Goal: Task Accomplishment & Management: Complete application form

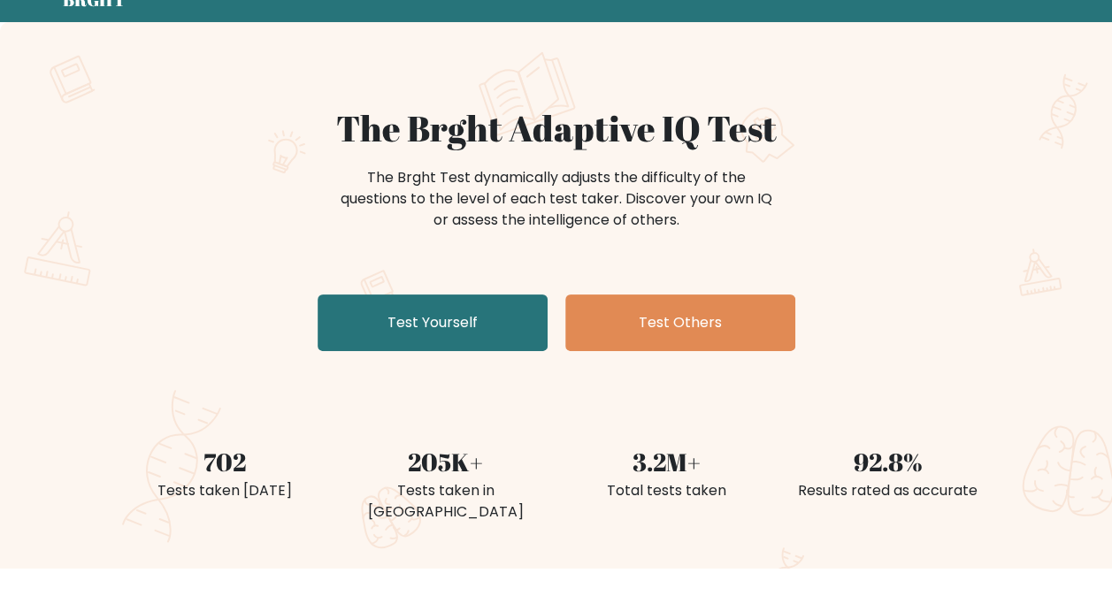
scroll to position [71, 0]
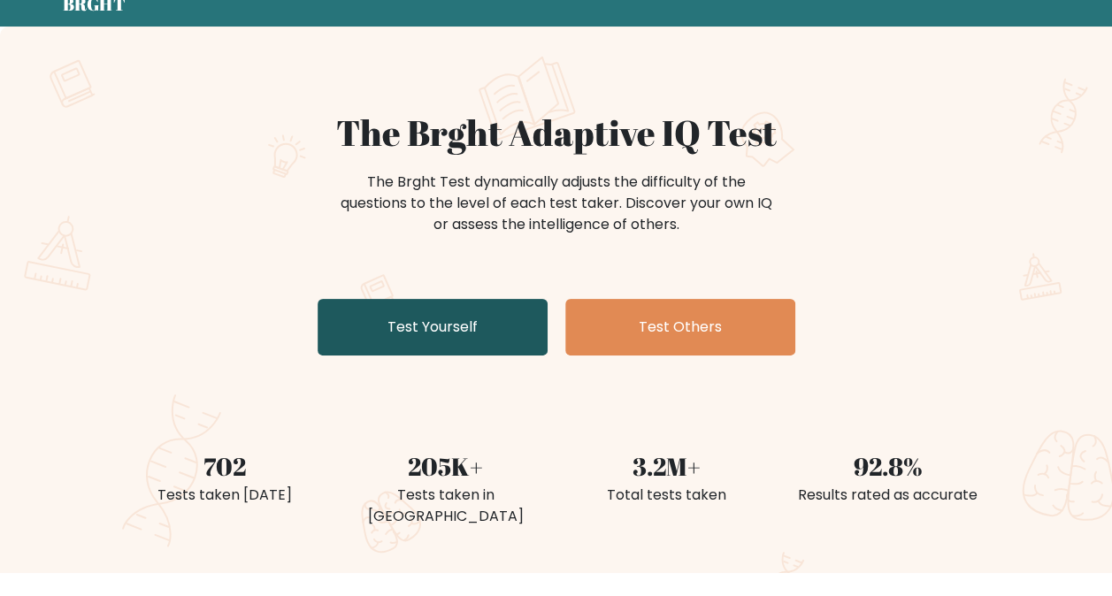
click at [438, 330] on link "Test Yourself" at bounding box center [433, 327] width 230 height 57
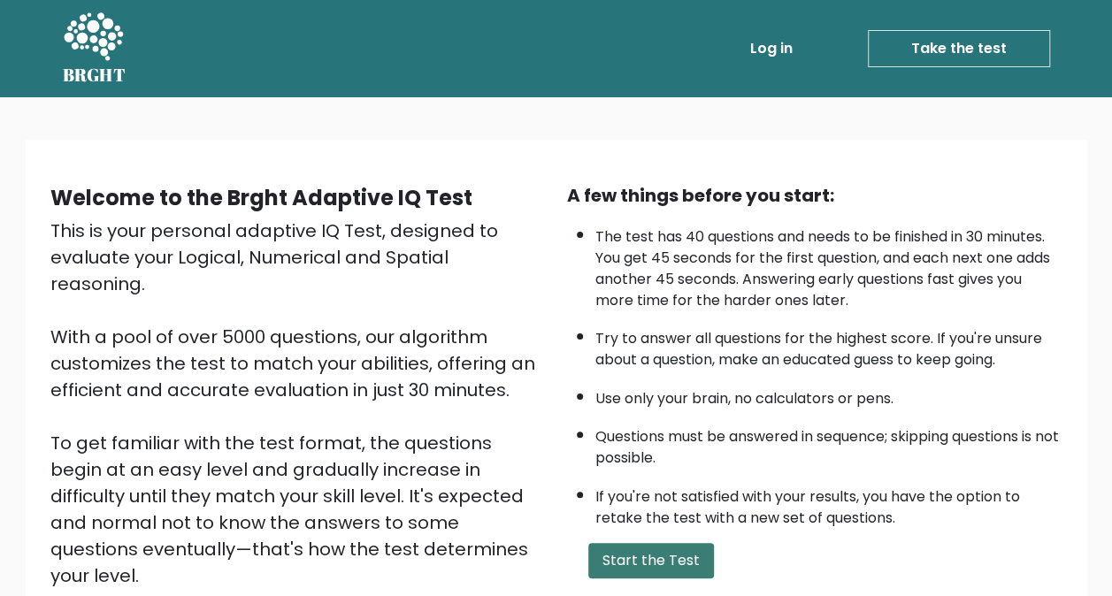
click at [628, 572] on button "Start the Test" at bounding box center [651, 560] width 126 height 35
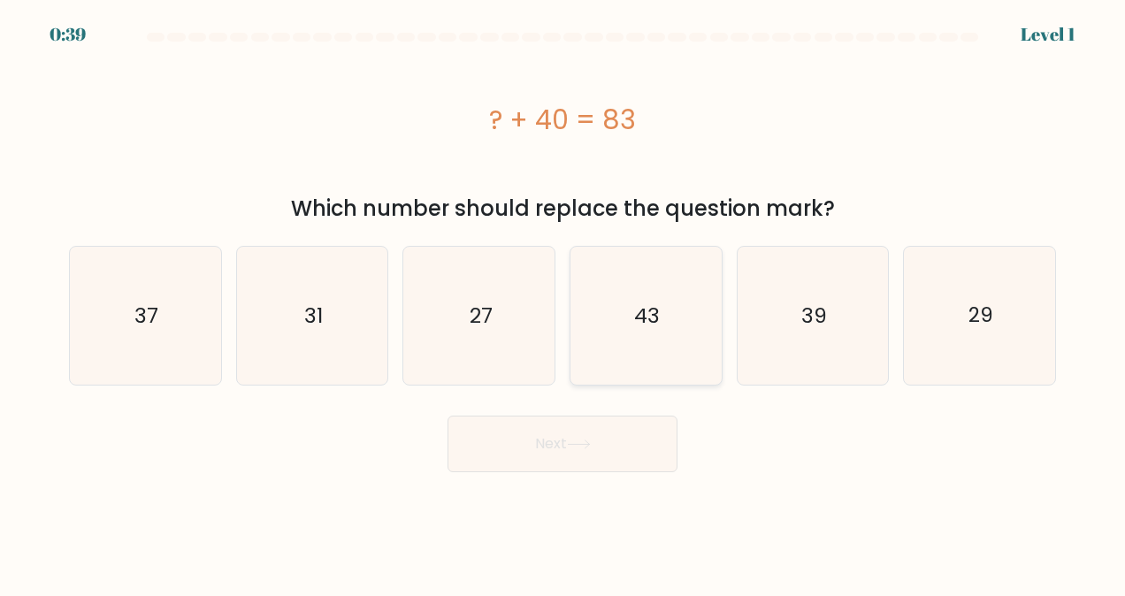
click at [672, 323] on icon "43" at bounding box center [646, 316] width 138 height 138
click at [564, 303] on input "d. 43" at bounding box center [563, 300] width 1 height 4
radio input "true"
click at [599, 426] on button "Next" at bounding box center [563, 444] width 230 height 57
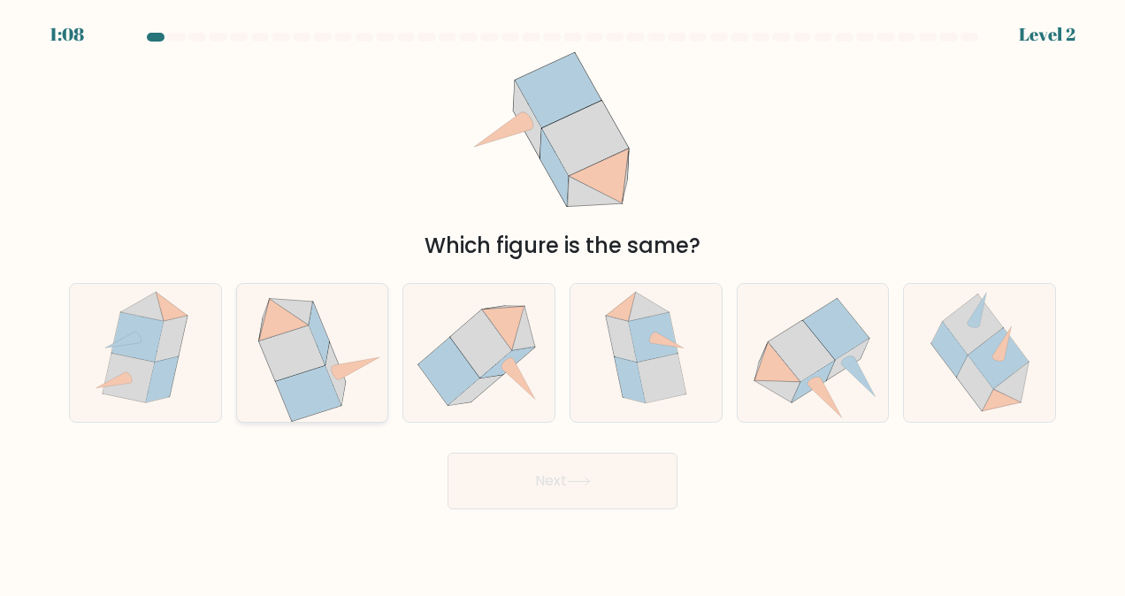
click at [331, 334] on icon at bounding box center [313, 353] width 142 height 138
click at [563, 303] on input "b." at bounding box center [563, 300] width 1 height 4
radio input "true"
click at [597, 472] on button "Next" at bounding box center [563, 481] width 230 height 57
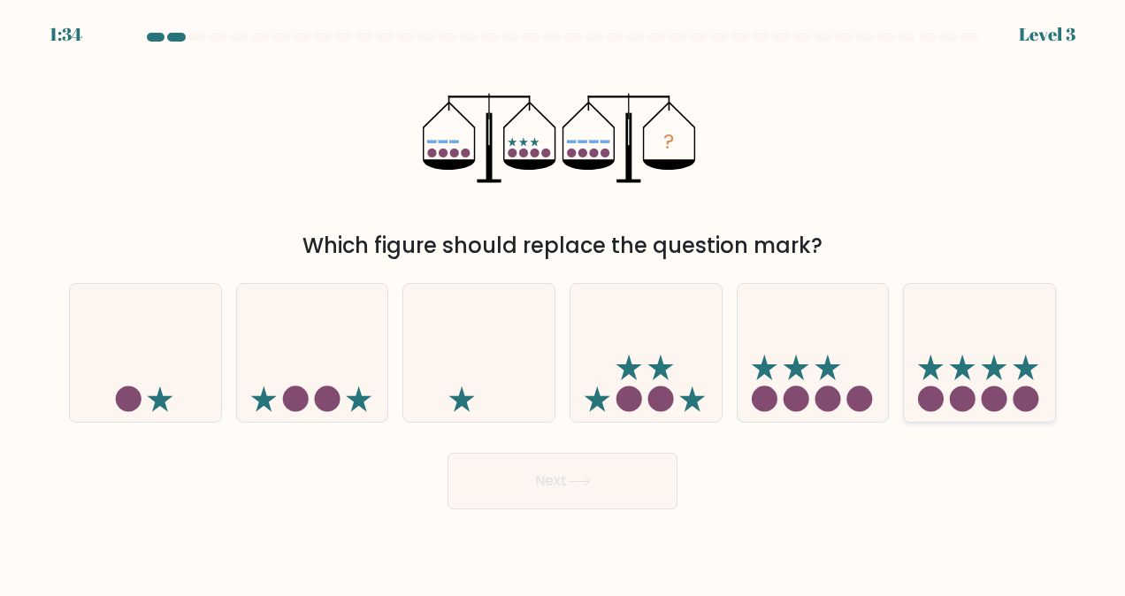
click at [990, 372] on icon at bounding box center [995, 368] width 26 height 26
click at [564, 303] on input "f." at bounding box center [563, 300] width 1 height 4
radio input "true"
click at [610, 501] on button "Next" at bounding box center [563, 481] width 230 height 57
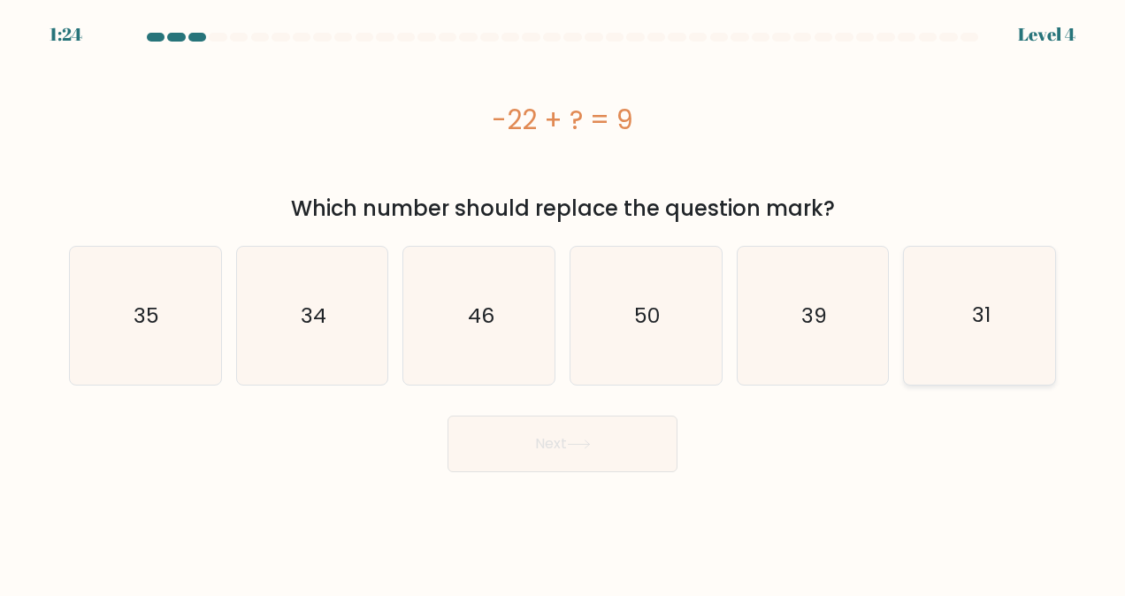
click at [1026, 281] on icon "31" at bounding box center [980, 316] width 138 height 138
click at [564, 298] on input "f. 31" at bounding box center [563, 300] width 1 height 4
radio input "true"
click at [606, 473] on body "1:23 Level 4 a." at bounding box center [562, 298] width 1125 height 596
click at [579, 457] on button "Next" at bounding box center [563, 444] width 230 height 57
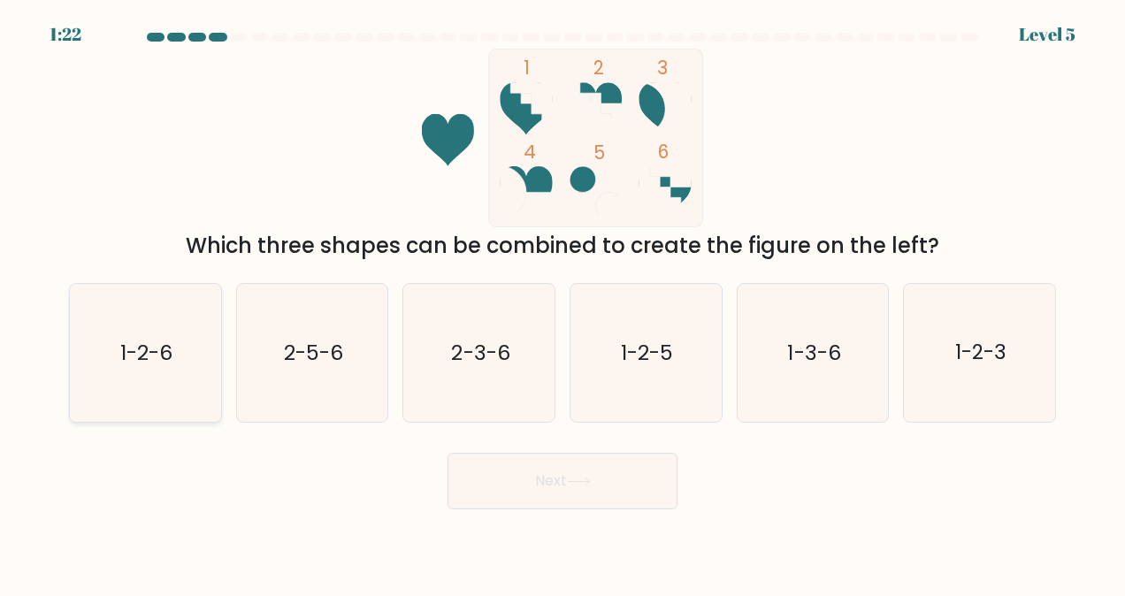
click at [141, 368] on icon "1-2-6" at bounding box center [145, 353] width 138 height 138
click at [563, 303] on input "a. 1-2-6" at bounding box center [563, 300] width 1 height 4
radio input "true"
click at [511, 466] on button "Next" at bounding box center [563, 481] width 230 height 57
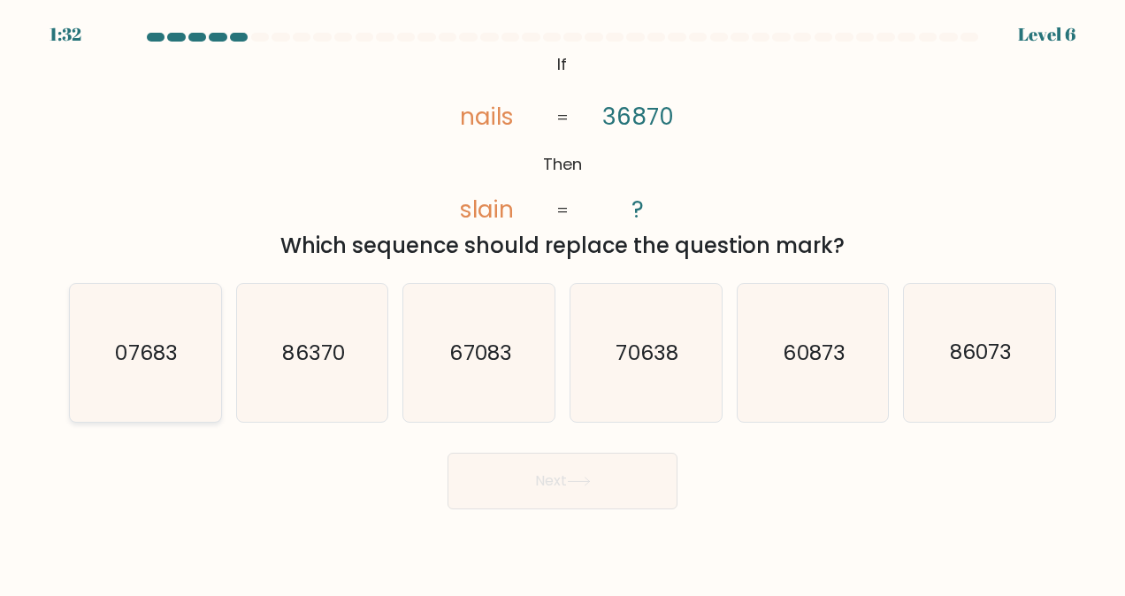
click at [162, 357] on text "07683" at bounding box center [147, 353] width 62 height 28
click at [563, 303] on input "a. 07683" at bounding box center [563, 300] width 1 height 4
radio input "true"
click at [605, 505] on button "Next" at bounding box center [563, 481] width 230 height 57
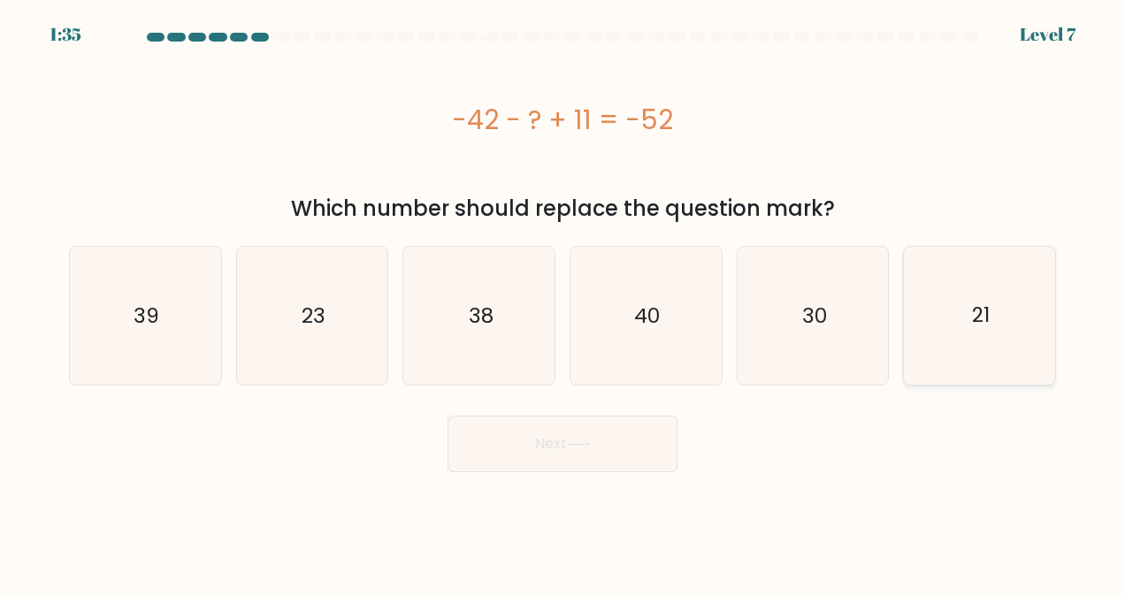
click at [950, 326] on icon "21" at bounding box center [980, 316] width 138 height 138
click at [564, 303] on input "f. 21" at bounding box center [563, 300] width 1 height 4
radio input "true"
click at [584, 464] on button "Next" at bounding box center [563, 444] width 230 height 57
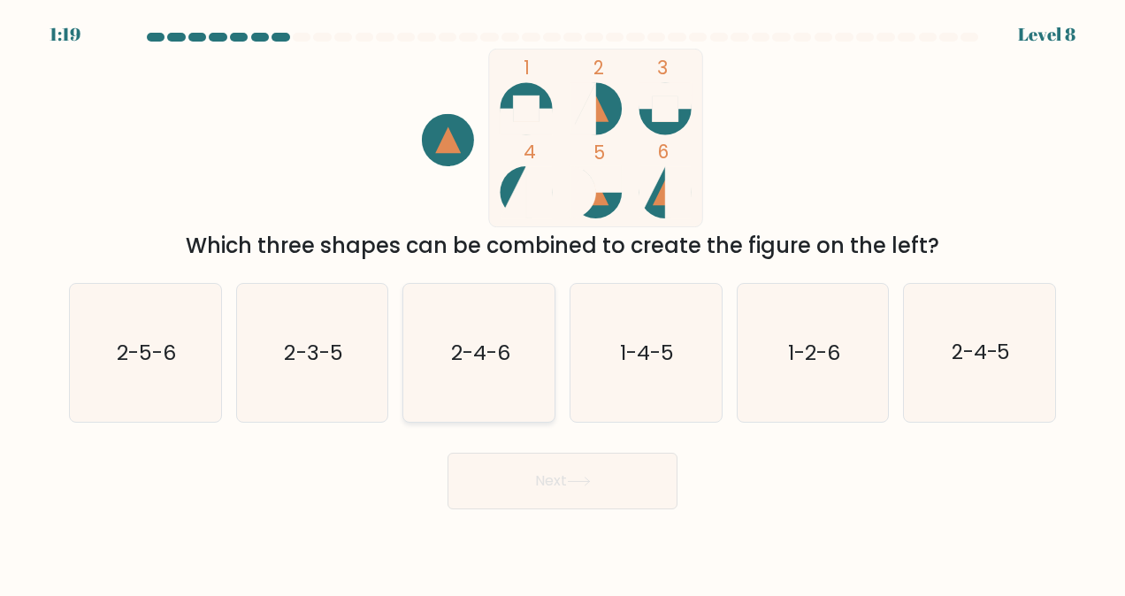
click at [451, 349] on text "2-4-6" at bounding box center [480, 353] width 59 height 28
click at [563, 303] on input "c. 2-4-6" at bounding box center [563, 300] width 1 height 4
radio input "true"
click at [517, 506] on button "Next" at bounding box center [563, 481] width 230 height 57
click at [557, 481] on button "Next" at bounding box center [563, 481] width 230 height 57
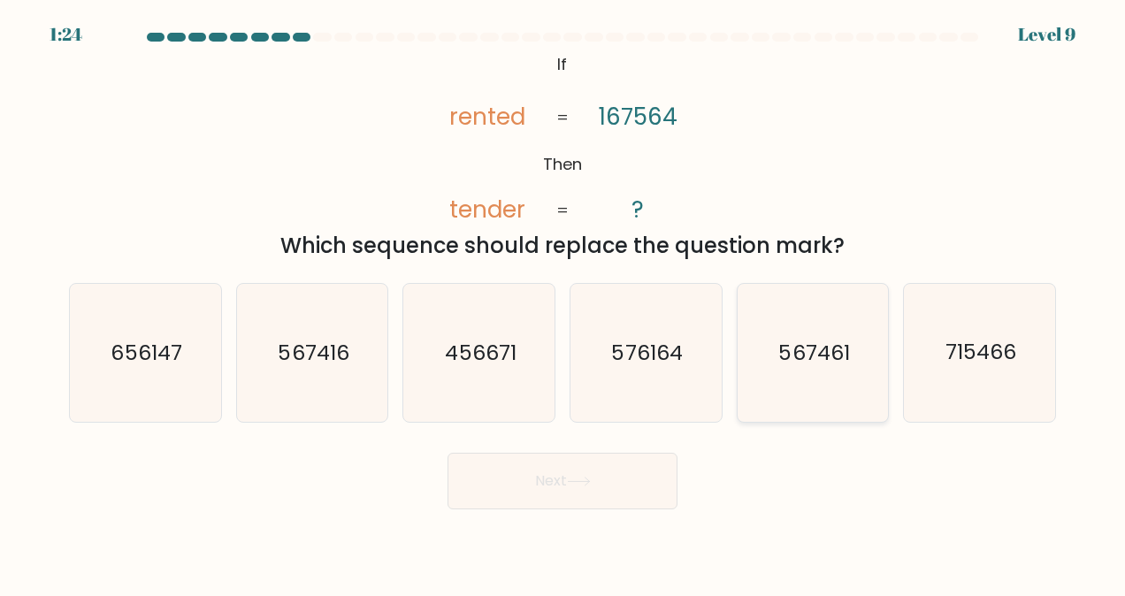
click at [791, 348] on text "567461" at bounding box center [814, 353] width 71 height 28
click at [564, 303] on input "e. 567461" at bounding box center [563, 300] width 1 height 4
radio input "true"
click at [589, 479] on icon at bounding box center [578, 482] width 21 height 8
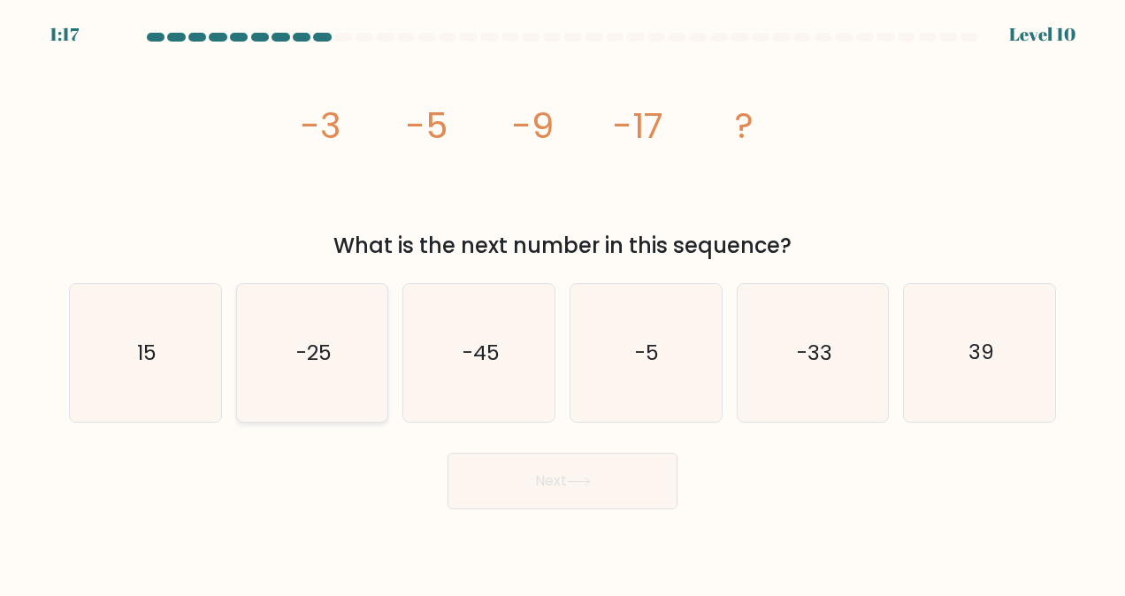
click at [283, 350] on icon "-25" at bounding box center [312, 353] width 138 height 138
click at [563, 303] on input "b. -25" at bounding box center [563, 300] width 1 height 4
radio input "true"
click at [515, 472] on button "Next" at bounding box center [563, 481] width 230 height 57
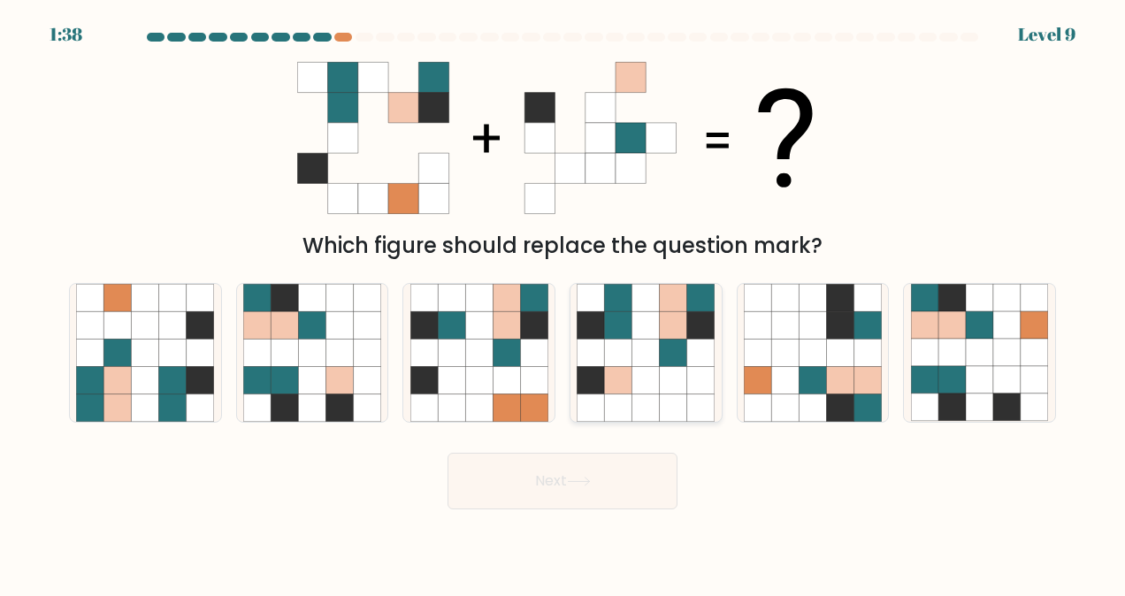
click at [698, 306] on icon at bounding box center [700, 298] width 27 height 27
click at [564, 303] on input "d." at bounding box center [563, 300] width 1 height 4
radio input "true"
click at [577, 479] on icon at bounding box center [579, 482] width 24 height 10
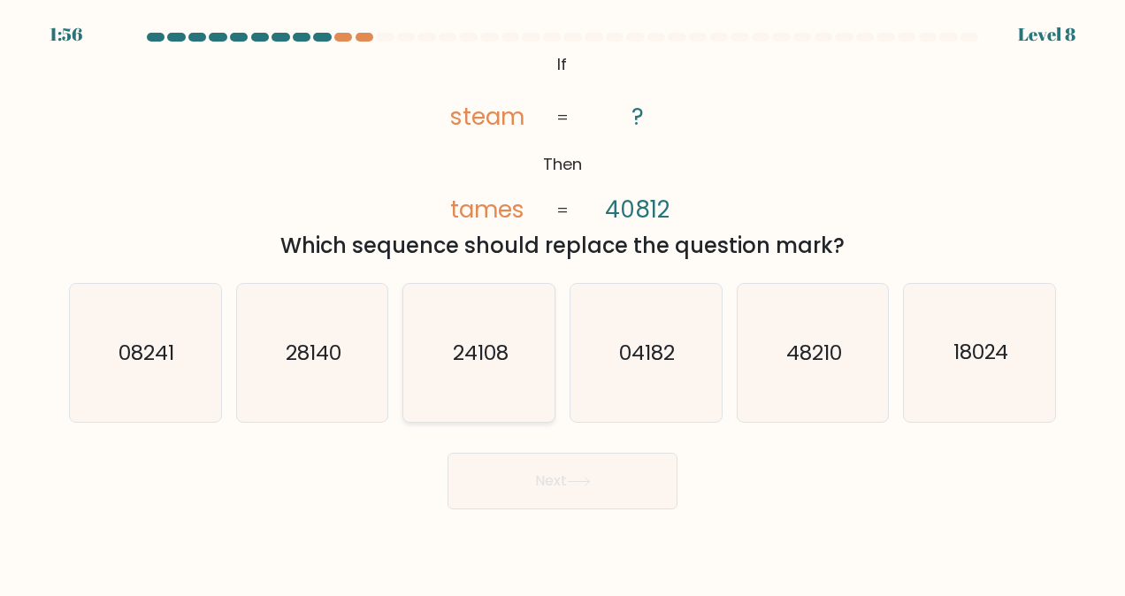
click at [474, 349] on text "24108" at bounding box center [481, 353] width 56 height 28
click at [563, 303] on input "c. 24108" at bounding box center [563, 300] width 1 height 4
radio input "true"
click at [545, 483] on button "Next" at bounding box center [563, 481] width 230 height 57
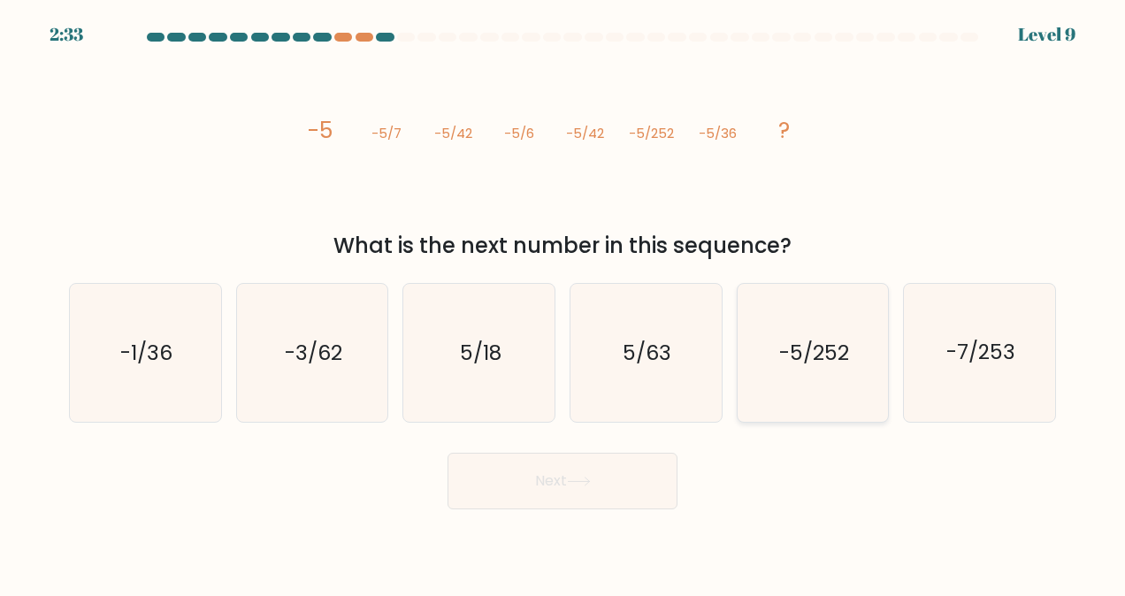
click at [866, 386] on icon "-5/252" at bounding box center [813, 353] width 138 height 138
click at [564, 303] on input "e. -5/252" at bounding box center [563, 300] width 1 height 4
radio input "true"
click at [617, 465] on button "Next" at bounding box center [563, 481] width 230 height 57
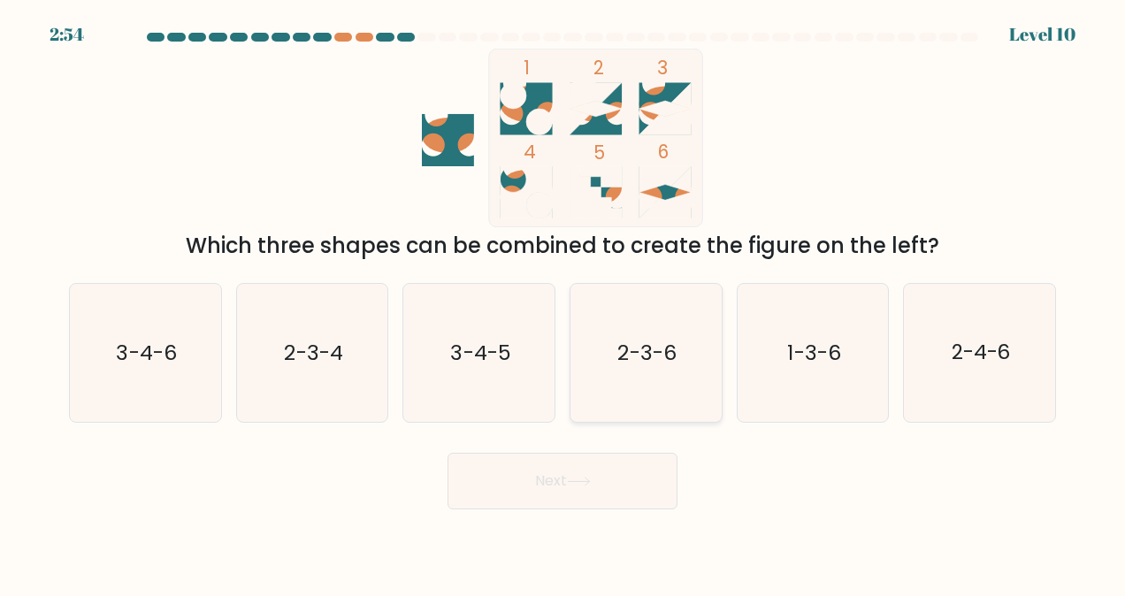
click at [633, 367] on icon "2-3-6" at bounding box center [646, 353] width 138 height 138
click at [564, 303] on input "d. 2-3-6" at bounding box center [563, 300] width 1 height 4
radio input "true"
click at [556, 483] on button "Next" at bounding box center [563, 481] width 230 height 57
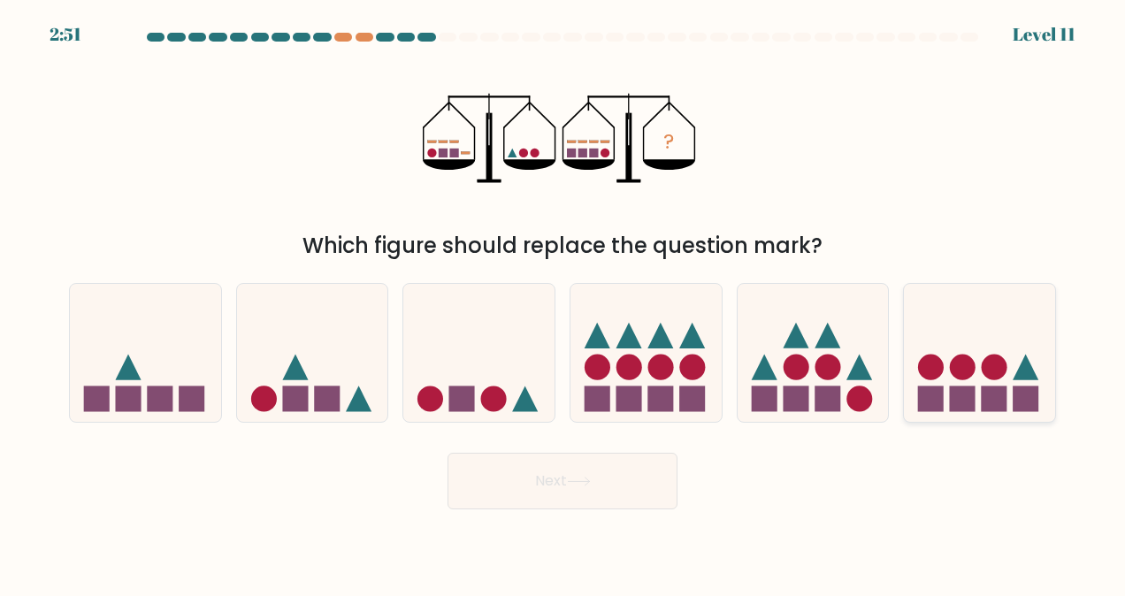
click at [978, 378] on icon at bounding box center [979, 353] width 151 height 125
click at [564, 303] on input "f." at bounding box center [563, 300] width 1 height 4
radio input "true"
click at [534, 392] on icon at bounding box center [478, 353] width 151 height 125
click at [563, 303] on input "c." at bounding box center [563, 300] width 1 height 4
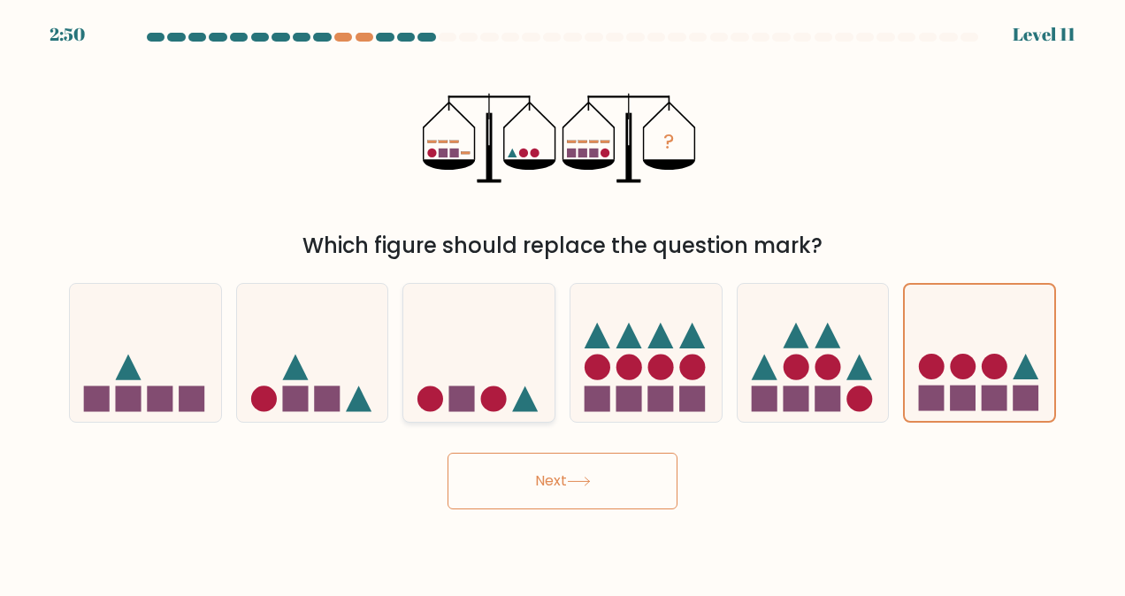
radio input "true"
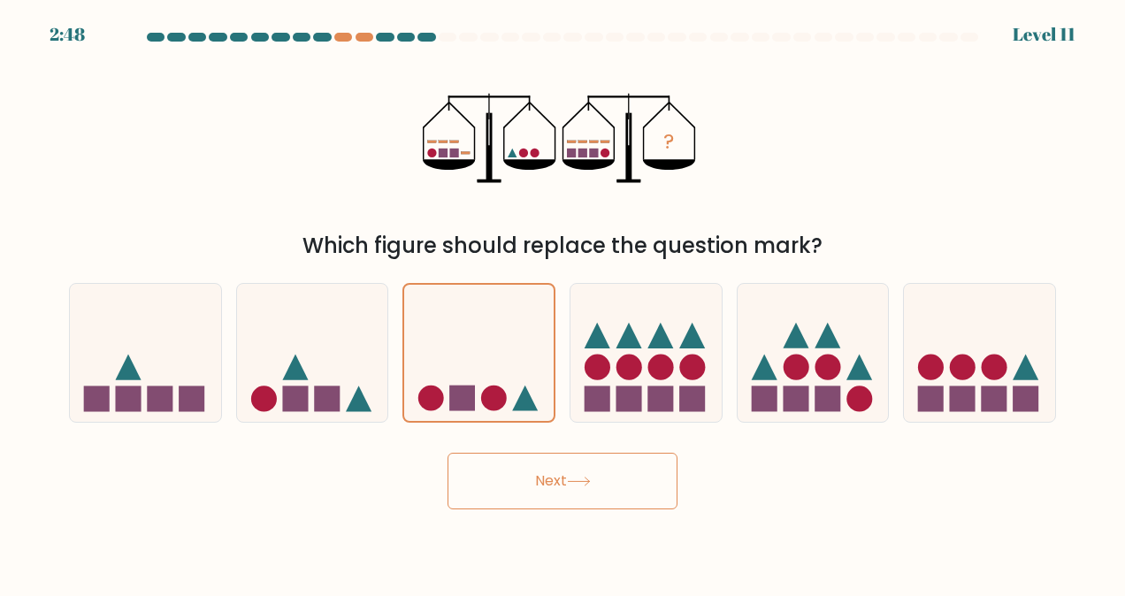
click at [562, 472] on button "Next" at bounding box center [563, 481] width 230 height 57
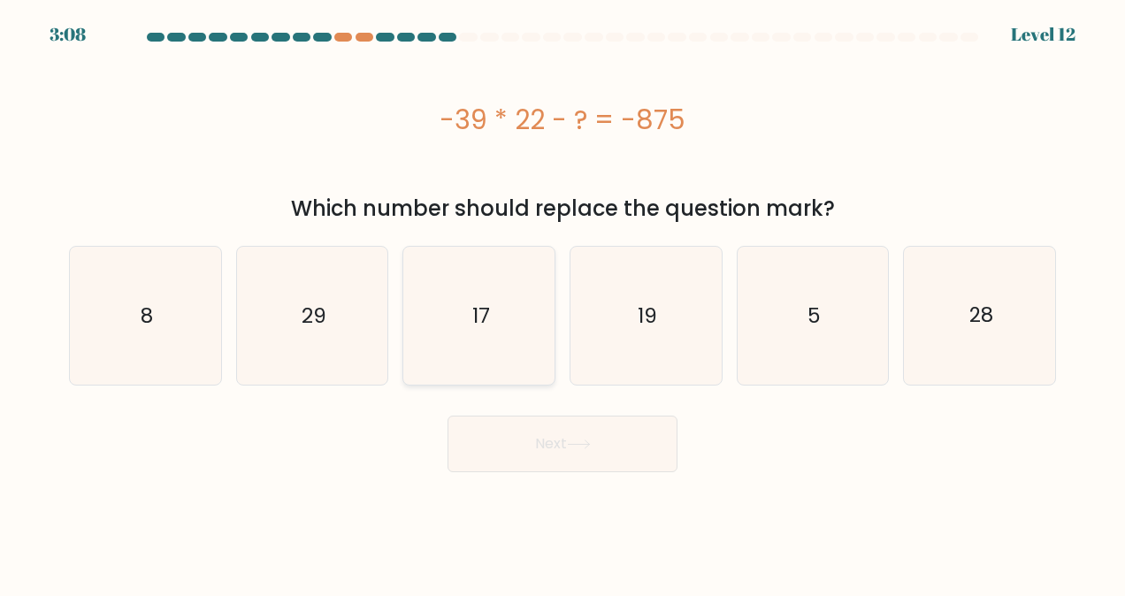
click at [522, 364] on icon "17" at bounding box center [479, 316] width 138 height 138
click at [563, 303] on input "c. 17" at bounding box center [563, 300] width 1 height 4
radio input "true"
click at [548, 455] on button "Next" at bounding box center [563, 444] width 230 height 57
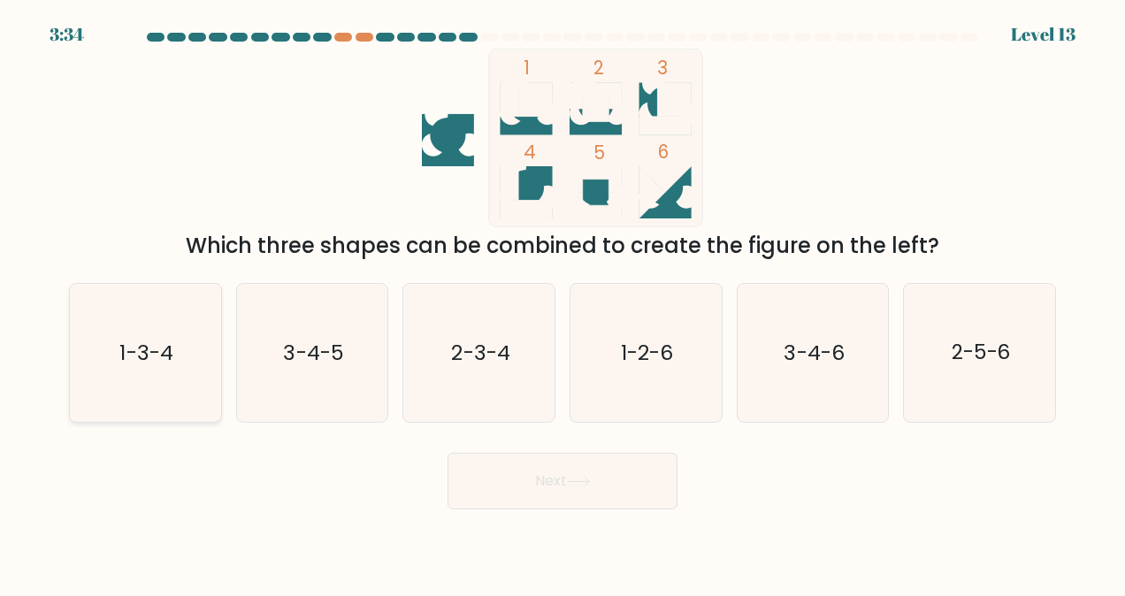
click at [173, 393] on icon "1-3-4" at bounding box center [145, 353] width 138 height 138
click at [563, 303] on input "a. 1-3-4" at bounding box center [563, 300] width 1 height 4
radio input "true"
click at [513, 484] on button "Next" at bounding box center [563, 481] width 230 height 57
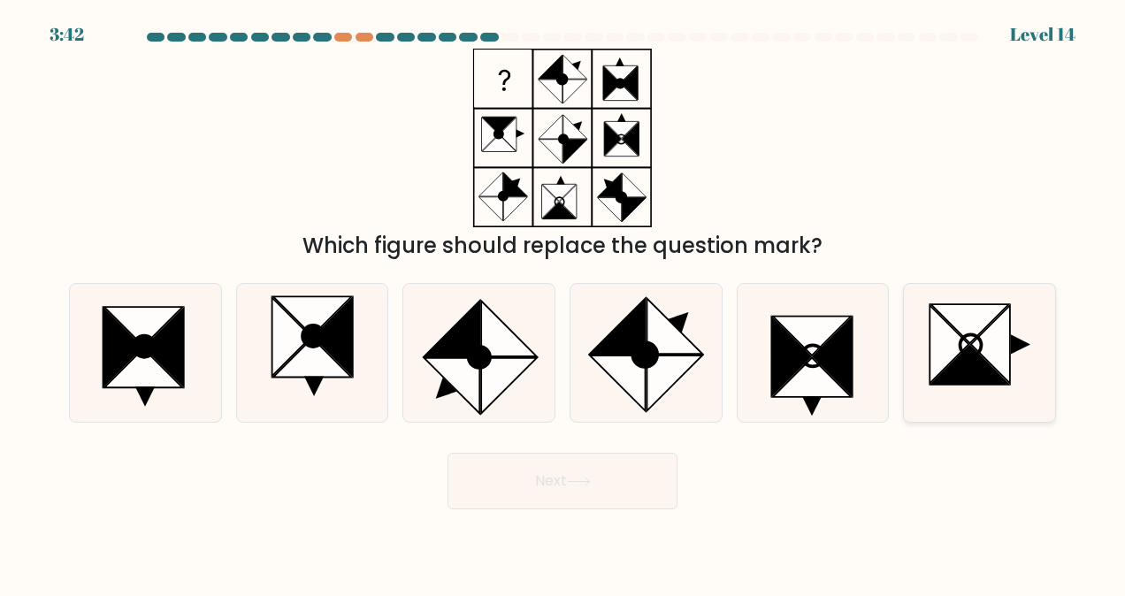
click at [989, 357] on icon at bounding box center [990, 345] width 39 height 78
click at [564, 303] on input "f." at bounding box center [563, 300] width 1 height 4
radio input "true"
click at [623, 488] on button "Next" at bounding box center [563, 481] width 230 height 57
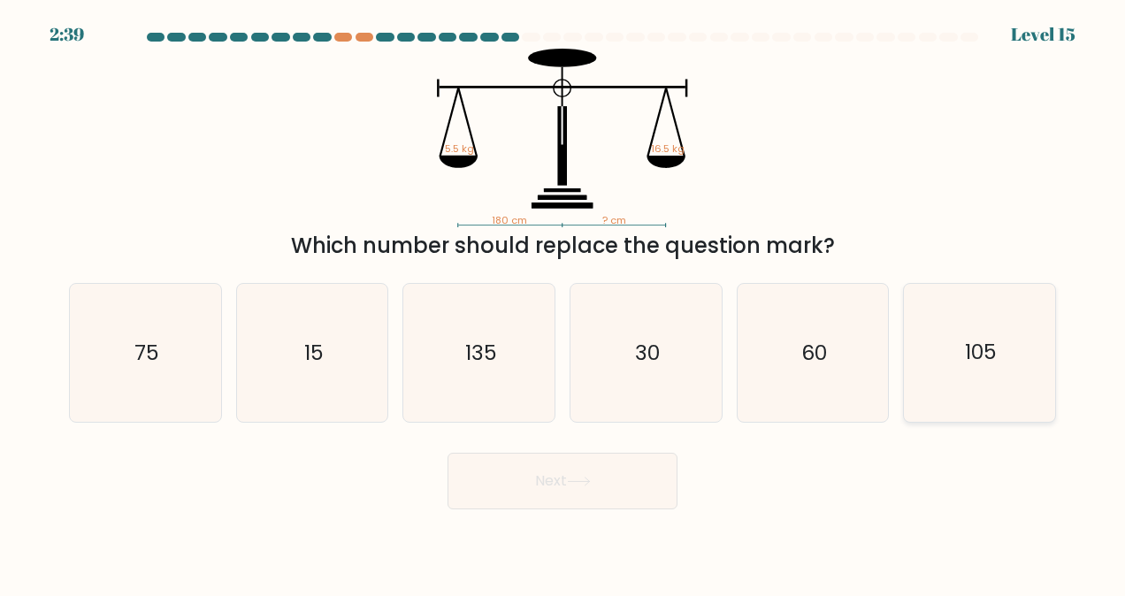
click at [961, 372] on icon "105" at bounding box center [980, 353] width 138 height 138
click at [564, 303] on input "f. 105" at bounding box center [563, 300] width 1 height 4
radio input "true"
click at [571, 500] on button "Next" at bounding box center [563, 481] width 230 height 57
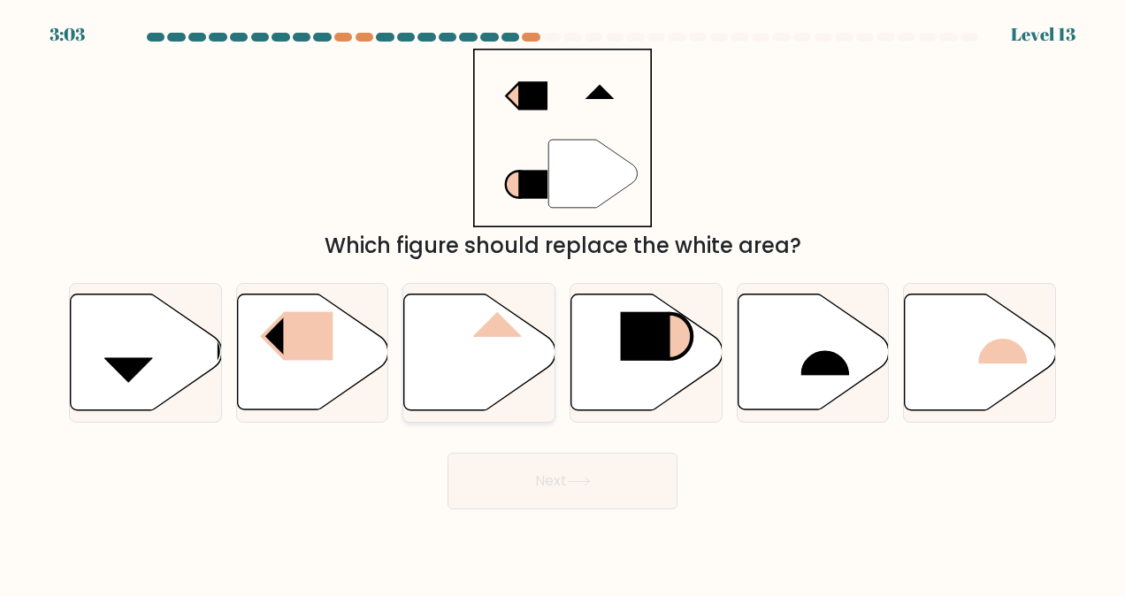
click at [485, 347] on icon at bounding box center [479, 353] width 151 height 116
click at [563, 303] on input "c." at bounding box center [563, 300] width 1 height 4
radio input "true"
click at [548, 471] on button "Next" at bounding box center [563, 481] width 230 height 57
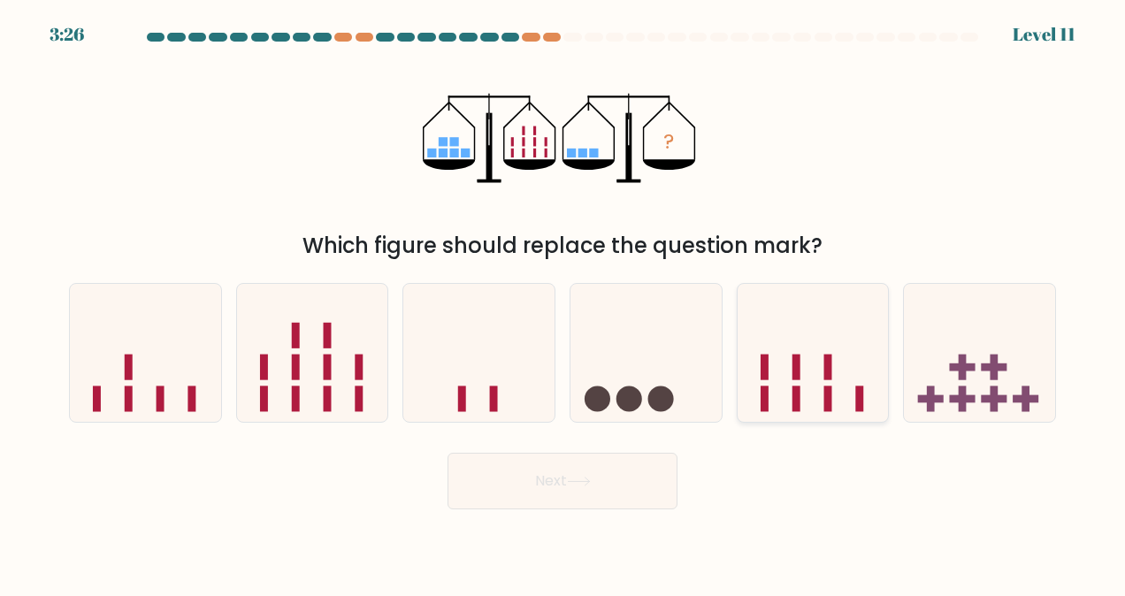
click at [772, 409] on icon at bounding box center [813, 353] width 151 height 125
click at [564, 303] on input "e." at bounding box center [563, 300] width 1 height 4
radio input "true"
click at [539, 481] on button "Next" at bounding box center [563, 481] width 230 height 57
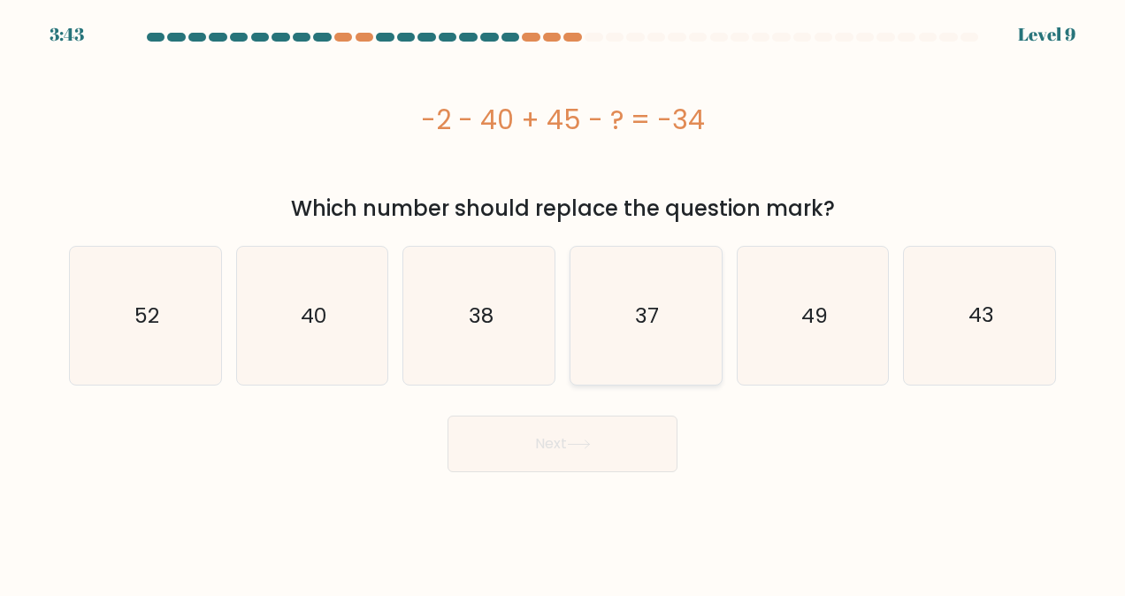
click at [666, 333] on icon "37" at bounding box center [646, 316] width 138 height 138
click at [564, 303] on input "d. 37" at bounding box center [563, 300] width 1 height 4
radio input "true"
click at [582, 443] on icon at bounding box center [579, 445] width 24 height 10
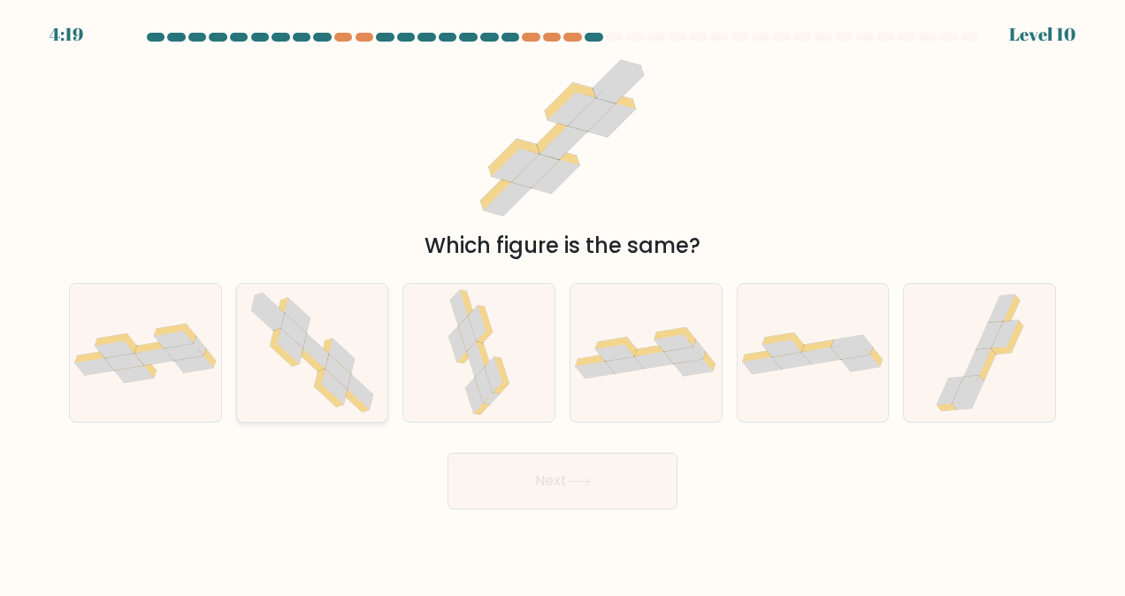
click at [370, 403] on icon at bounding box center [361, 392] width 26 height 35
click at [563, 303] on input "b." at bounding box center [563, 300] width 1 height 4
radio input "true"
click at [488, 492] on button "Next" at bounding box center [563, 481] width 230 height 57
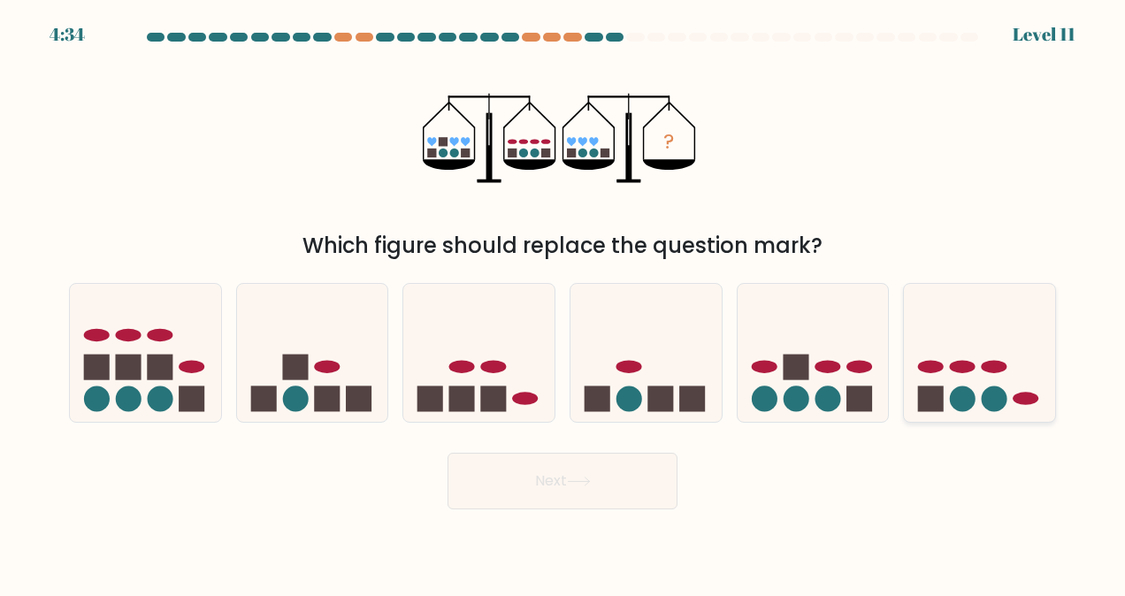
click at [910, 392] on icon at bounding box center [979, 353] width 151 height 125
click at [564, 303] on input "f." at bounding box center [563, 300] width 1 height 4
radio input "true"
click at [622, 484] on button "Next" at bounding box center [563, 481] width 230 height 57
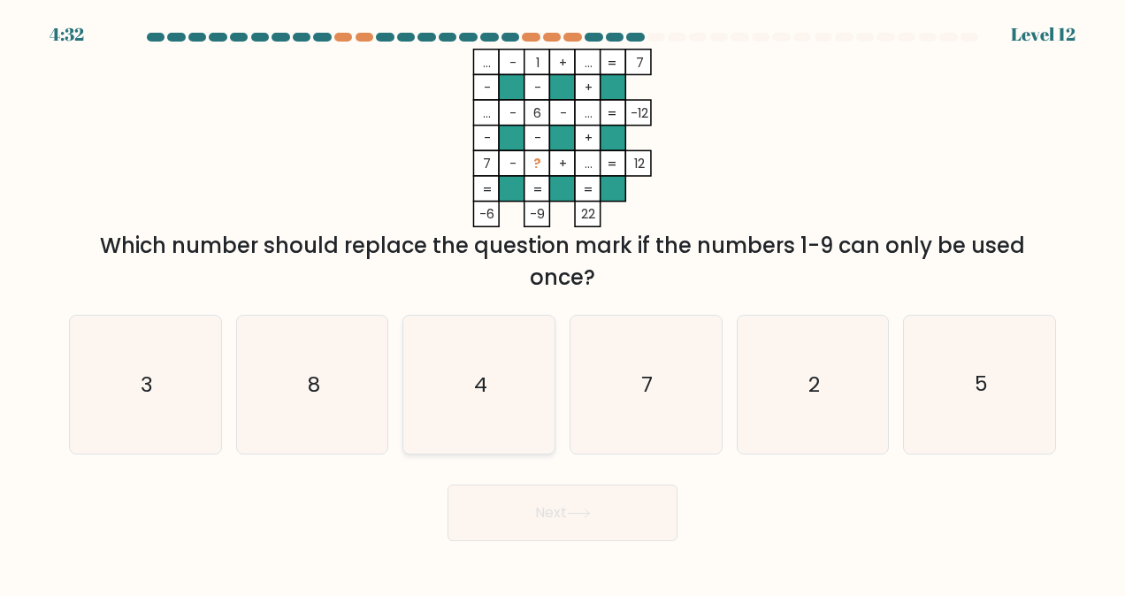
click at [477, 375] on text "4" at bounding box center [480, 385] width 13 height 28
click at [563, 303] on input "c. 4" at bounding box center [563, 300] width 1 height 4
radio input "true"
click at [531, 524] on button "Next" at bounding box center [563, 513] width 230 height 57
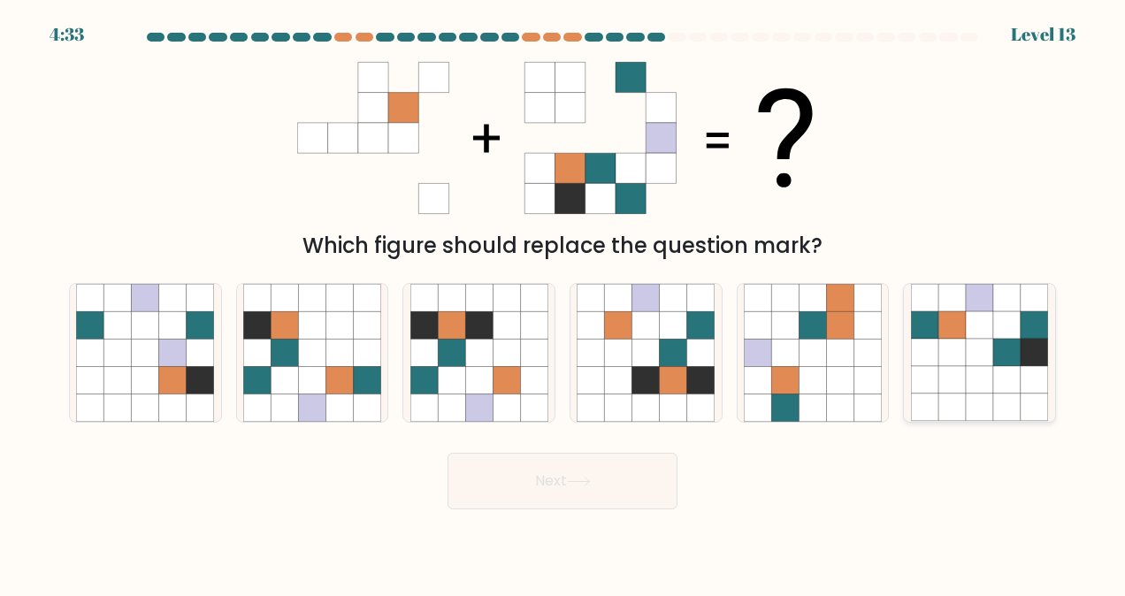
click at [1019, 329] on icon at bounding box center [1006, 325] width 27 height 27
click at [564, 303] on input "f." at bounding box center [563, 300] width 1 height 4
radio input "true"
click at [548, 486] on button "Next" at bounding box center [563, 481] width 230 height 57
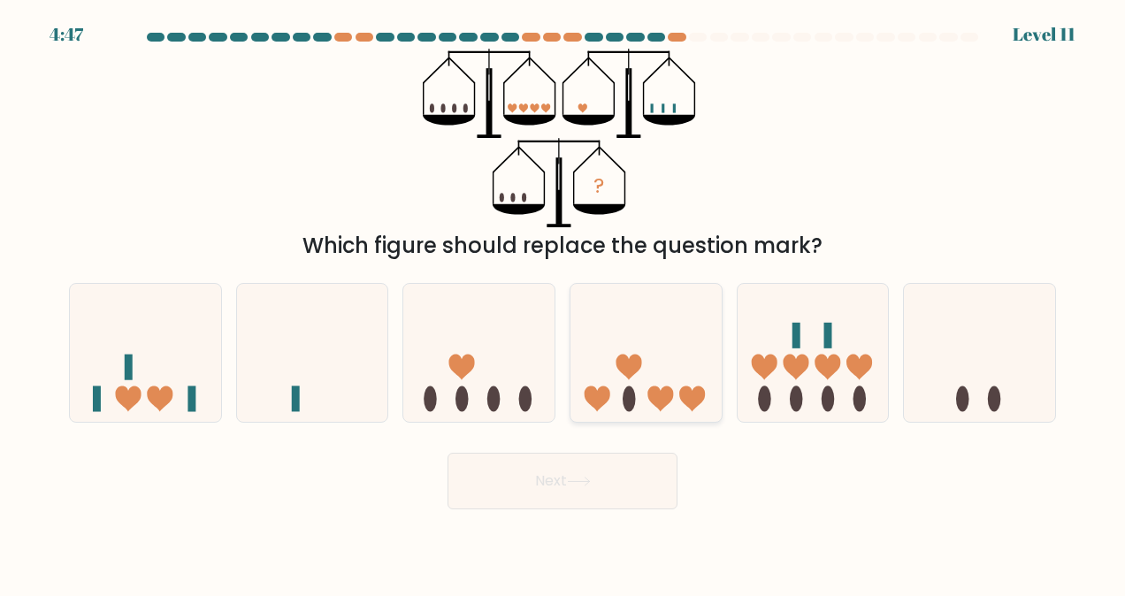
click at [646, 400] on icon at bounding box center [646, 353] width 151 height 125
click at [564, 303] on input "d." at bounding box center [563, 300] width 1 height 4
radio input "true"
click at [580, 479] on icon at bounding box center [579, 482] width 24 height 10
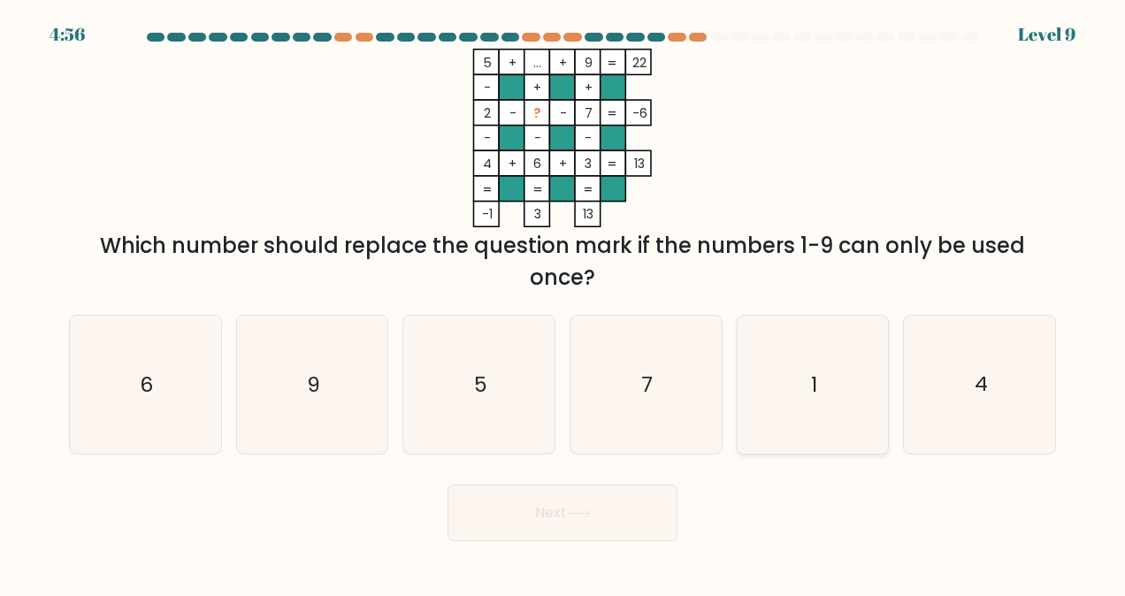
click at [766, 437] on icon "1" at bounding box center [813, 385] width 138 height 138
click at [564, 303] on input "e. 1" at bounding box center [563, 300] width 1 height 4
radio input "true"
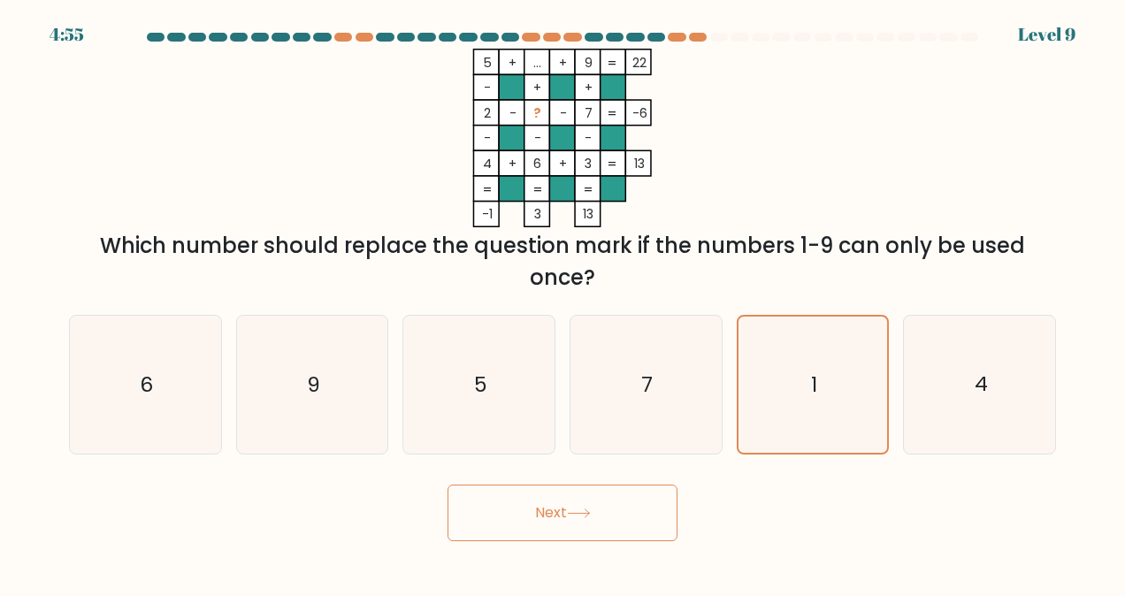
click at [572, 506] on button "Next" at bounding box center [563, 513] width 230 height 57
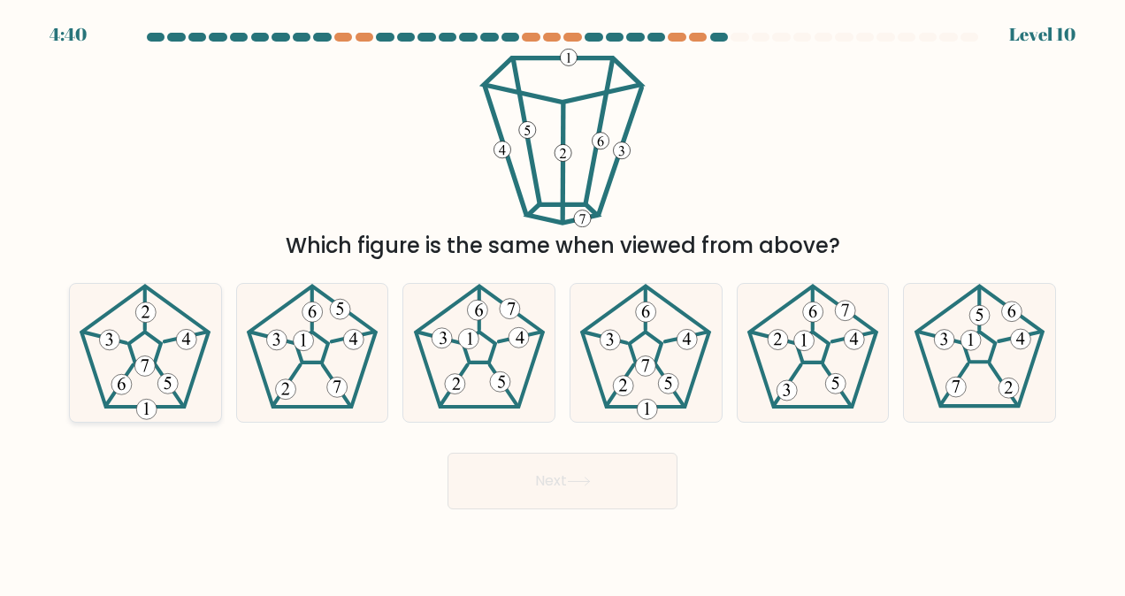
click at [165, 330] on icon at bounding box center [145, 353] width 138 height 138
click at [563, 303] on input "a." at bounding box center [563, 300] width 1 height 4
radio input "true"
click at [563, 469] on button "Next" at bounding box center [563, 481] width 230 height 57
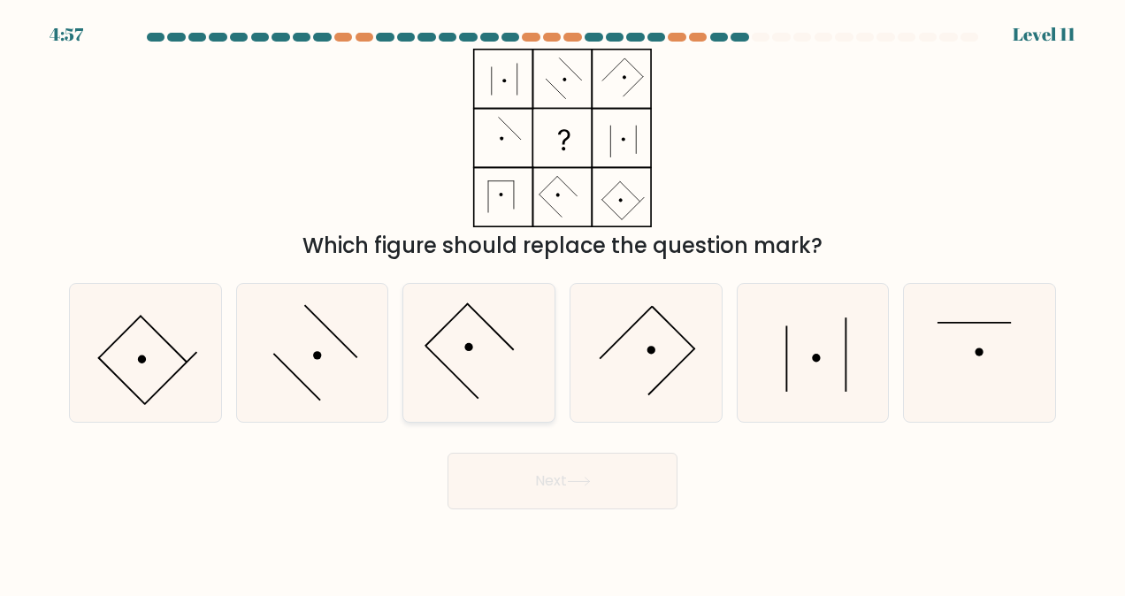
click at [462, 370] on icon at bounding box center [479, 353] width 138 height 138
click at [563, 303] on input "c." at bounding box center [563, 300] width 1 height 4
radio input "true"
click at [524, 482] on button "Next" at bounding box center [563, 481] width 230 height 57
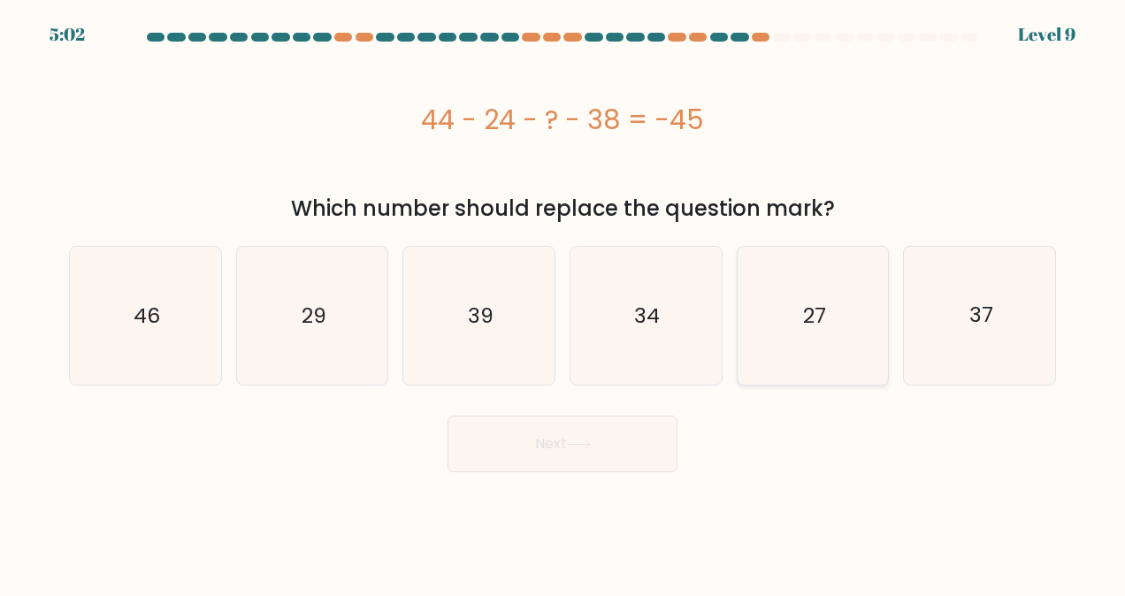
click at [832, 345] on icon "27" at bounding box center [813, 316] width 138 height 138
click at [564, 303] on input "e. 27" at bounding box center [563, 300] width 1 height 4
radio input "true"
click at [660, 449] on button "Next" at bounding box center [563, 444] width 230 height 57
